Goal: Information Seeking & Learning: Learn about a topic

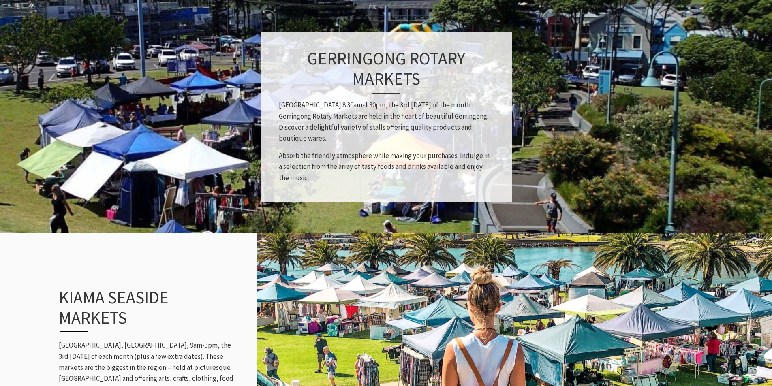
scroll to position [730, 0]
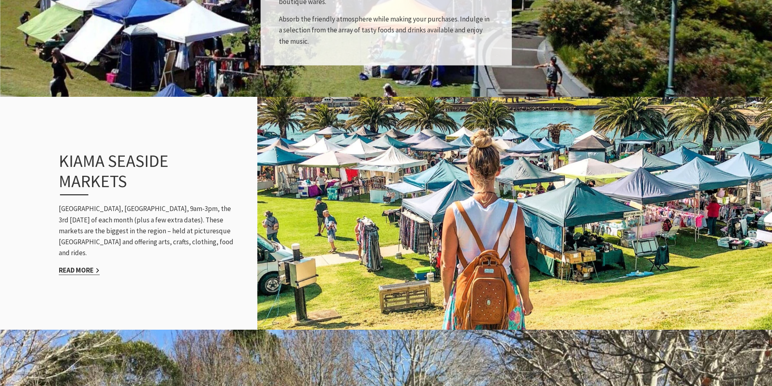
click at [93, 266] on link "Read More" at bounding box center [79, 270] width 41 height 9
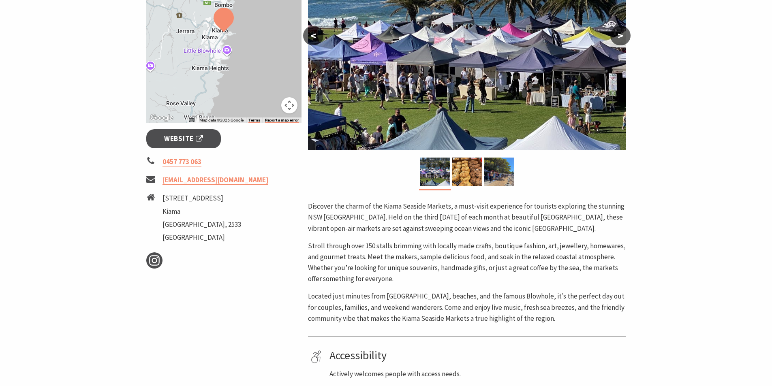
scroll to position [203, 0]
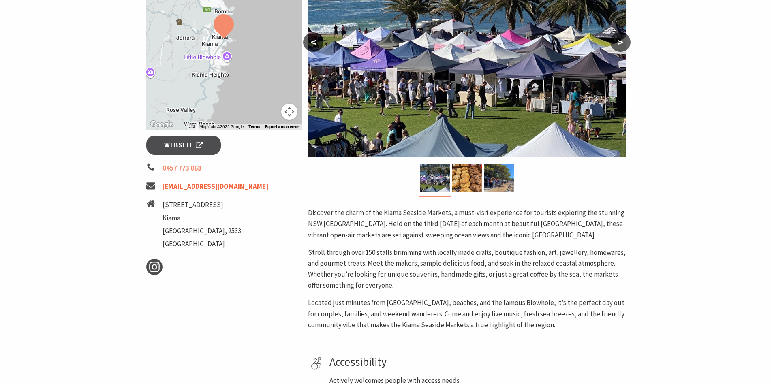
click at [218, 191] on link "[EMAIL_ADDRESS][DOMAIN_NAME]" at bounding box center [216, 186] width 106 height 9
click at [192, 143] on span "Website" at bounding box center [183, 145] width 39 height 11
